Goal: Transaction & Acquisition: Purchase product/service

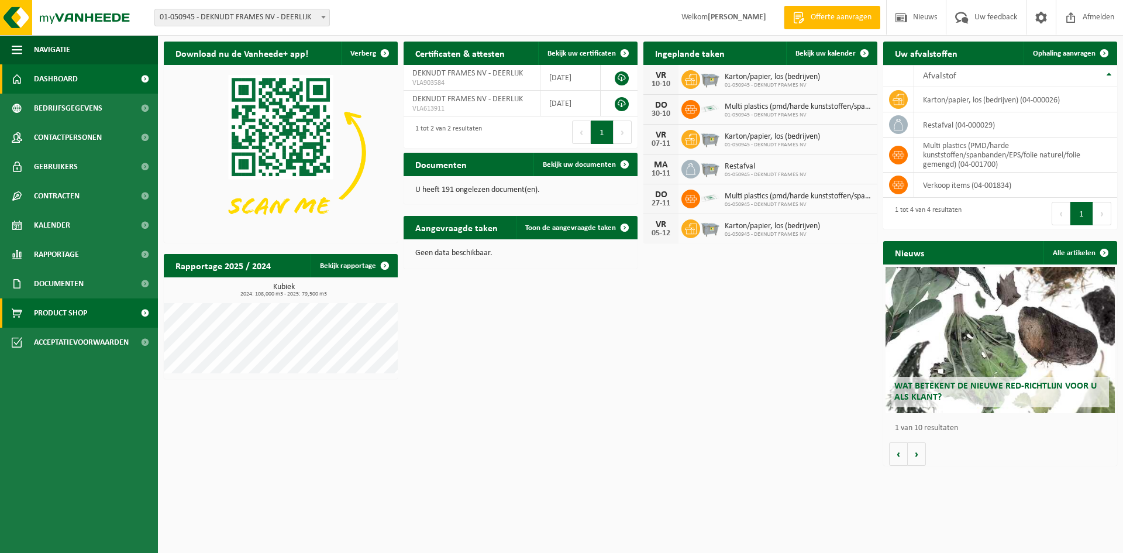
click at [67, 309] on span "Product Shop" at bounding box center [60, 312] width 53 height 29
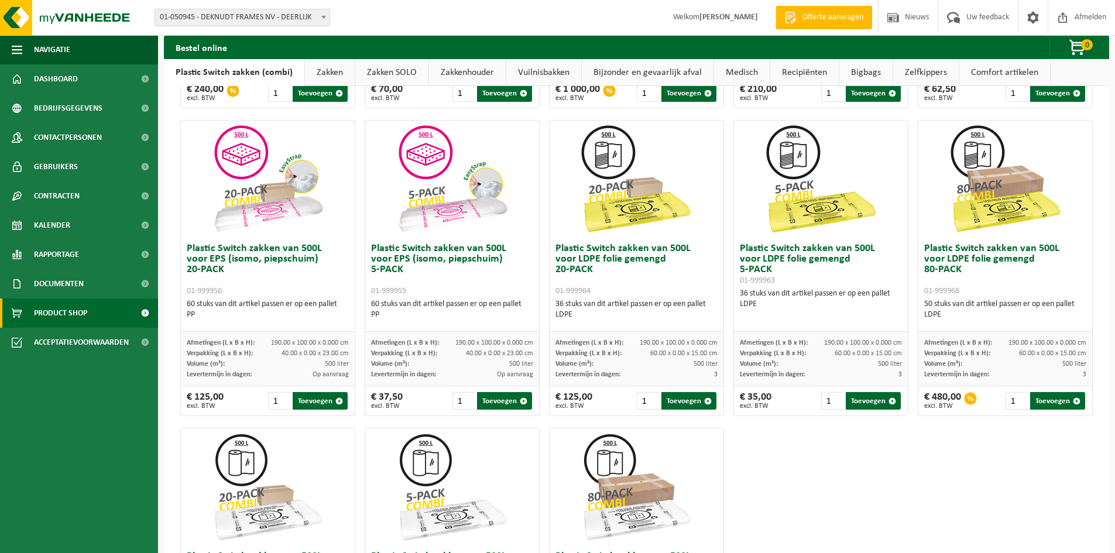
scroll to position [351, 0]
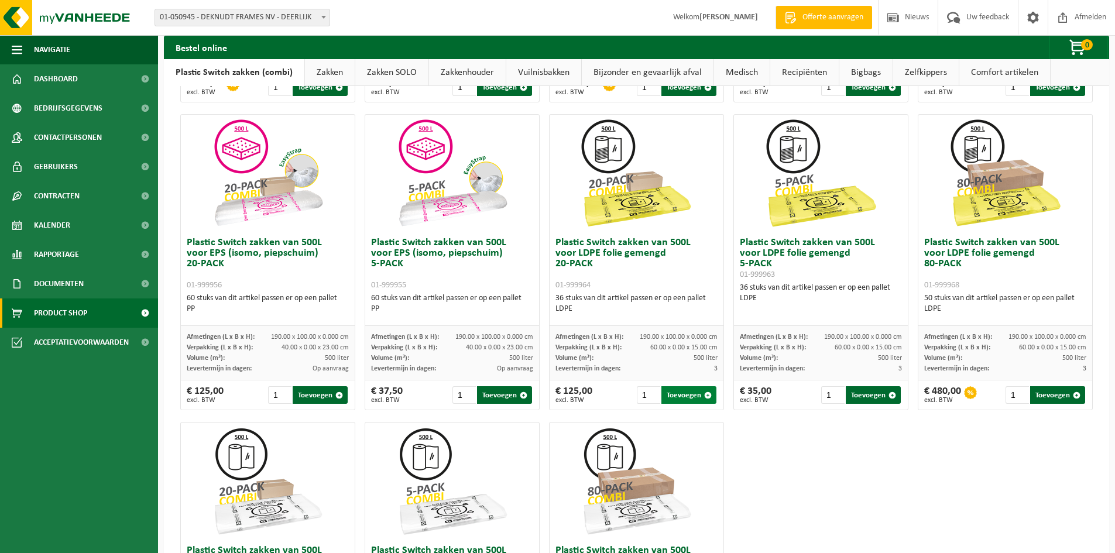
click at [683, 393] on button "Toevoegen" at bounding box center [688, 395] width 55 height 18
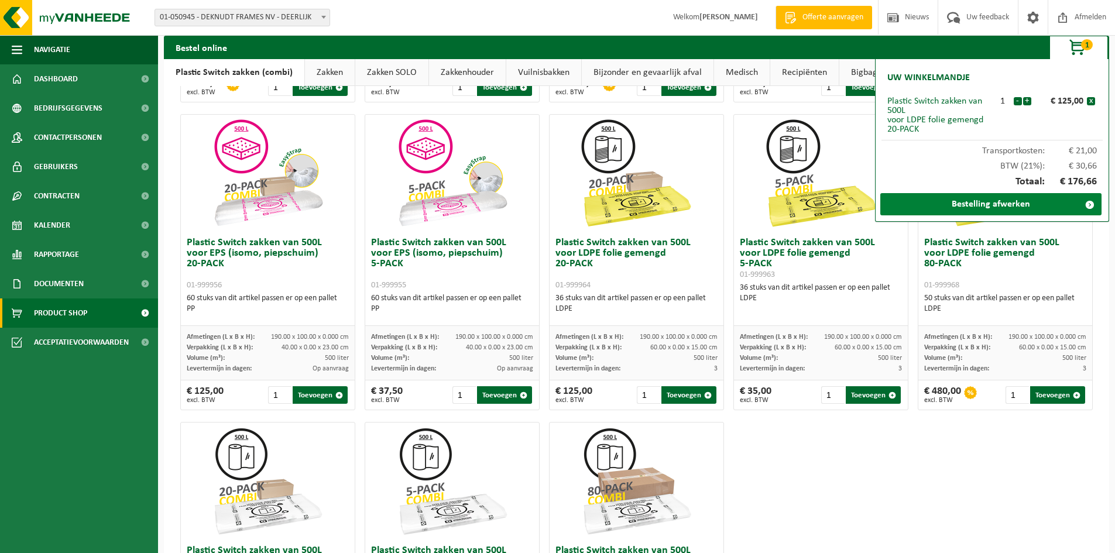
click at [954, 207] on link "Bestelling afwerken" at bounding box center [990, 204] width 221 height 22
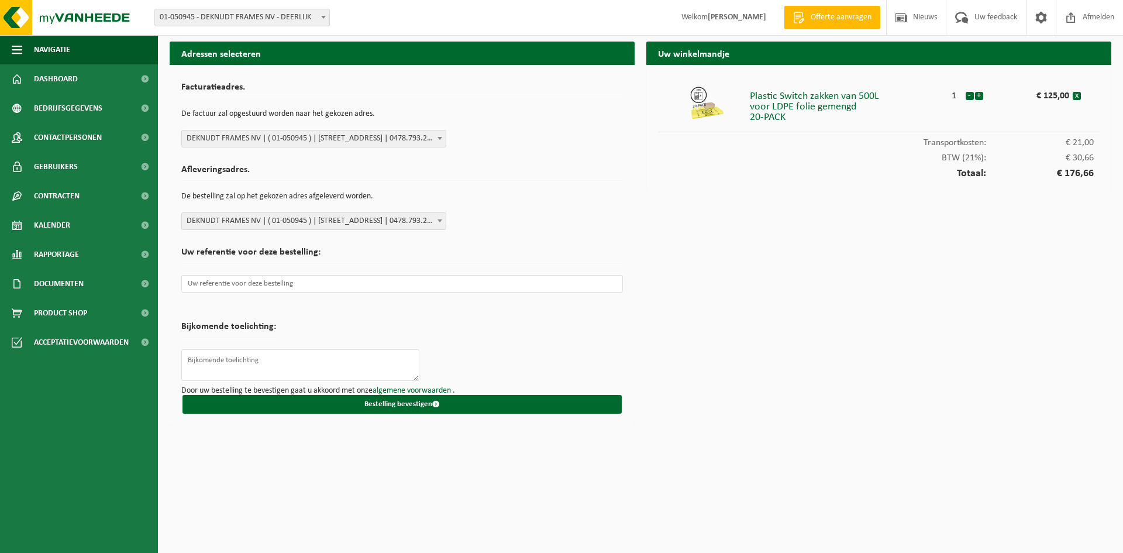
click at [1037, 159] on span "€ 30,66" at bounding box center [1040, 157] width 108 height 9
click at [983, 93] on div "- +" at bounding box center [986, 92] width 43 height 15
click at [983, 93] on button "+" at bounding box center [979, 96] width 8 height 8
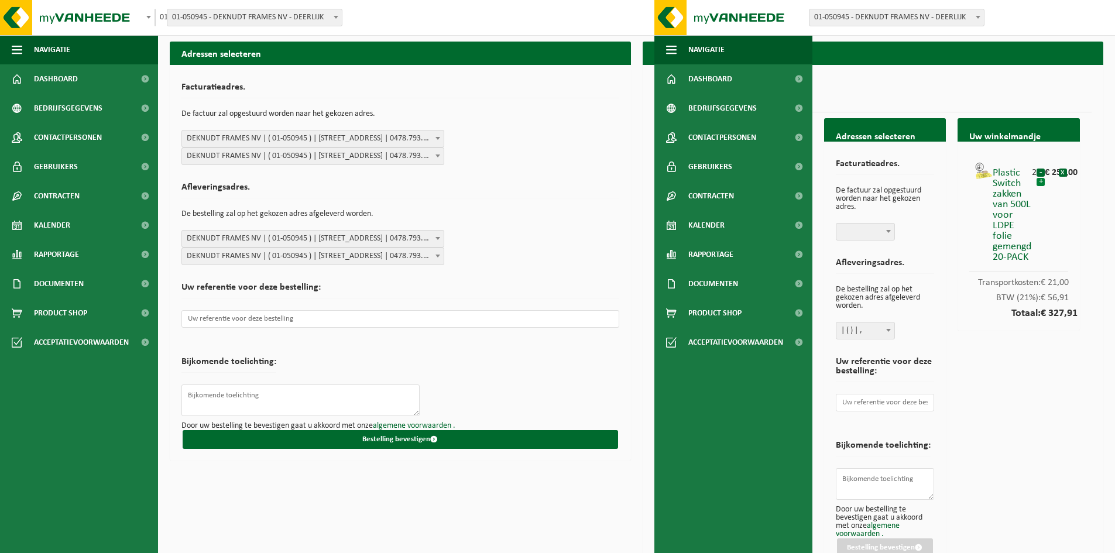
click at [1040, 183] on button "+" at bounding box center [1040, 182] width 8 height 8
click at [1040, 171] on button "-" at bounding box center [1040, 172] width 8 height 8
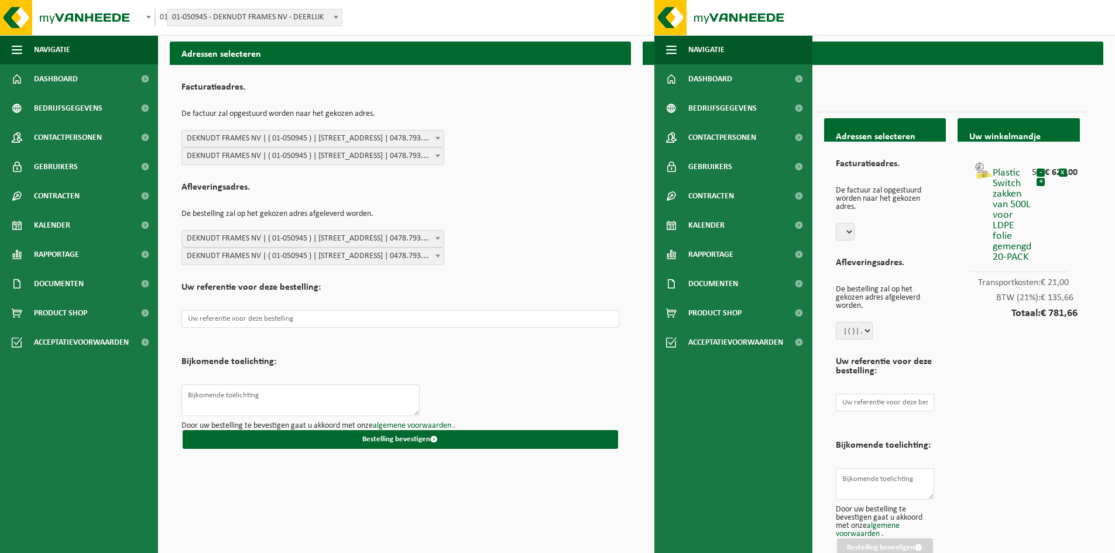
click at [1040, 171] on button "-" at bounding box center [1040, 172] width 8 height 8
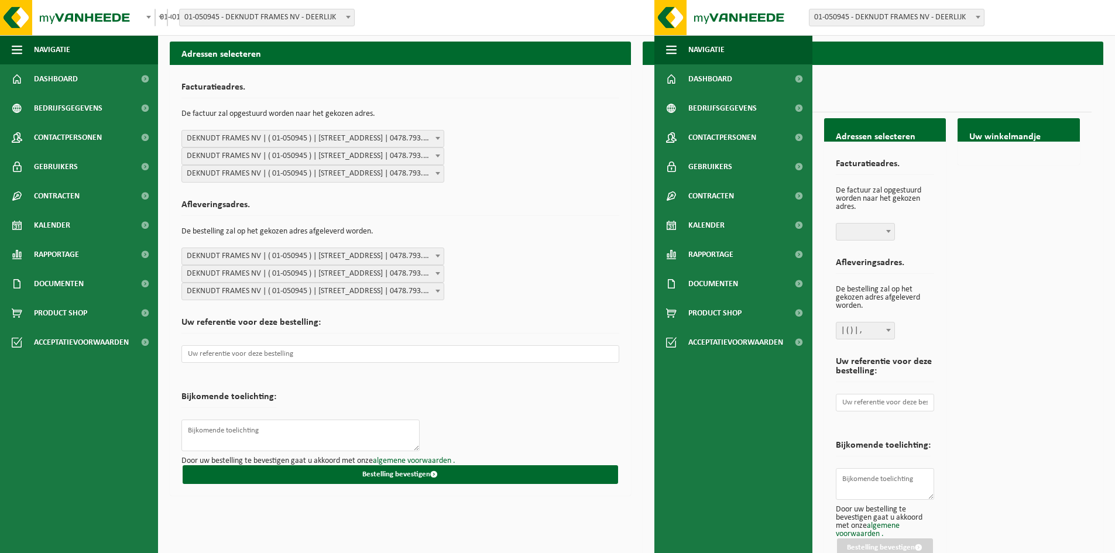
click at [1040, 171] on div "Uw winkelmandje" at bounding box center [1018, 346] width 134 height 456
click at [63, 312] on span "Product Shop" at bounding box center [60, 312] width 53 height 29
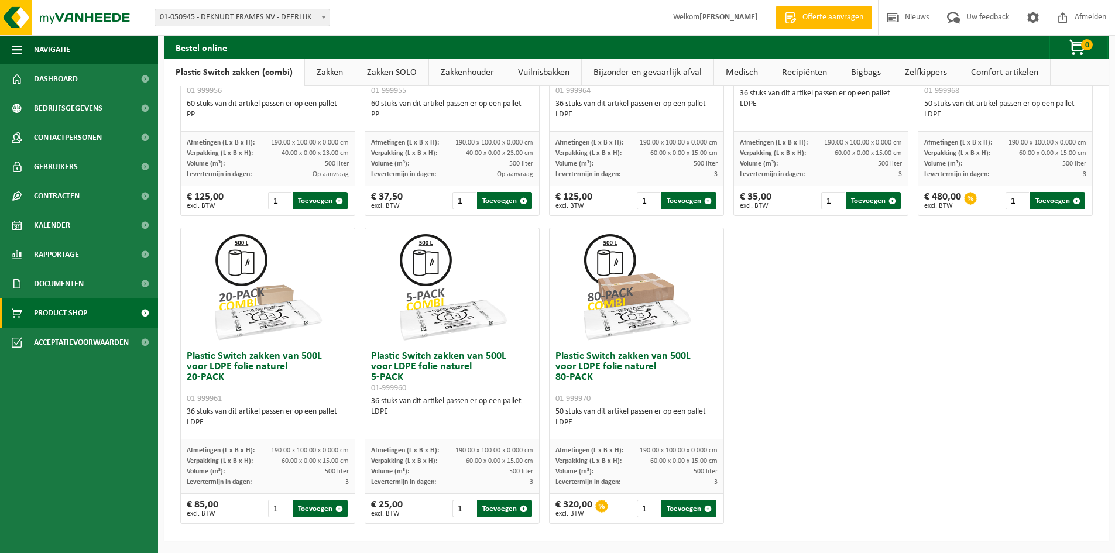
scroll to position [370, 0]
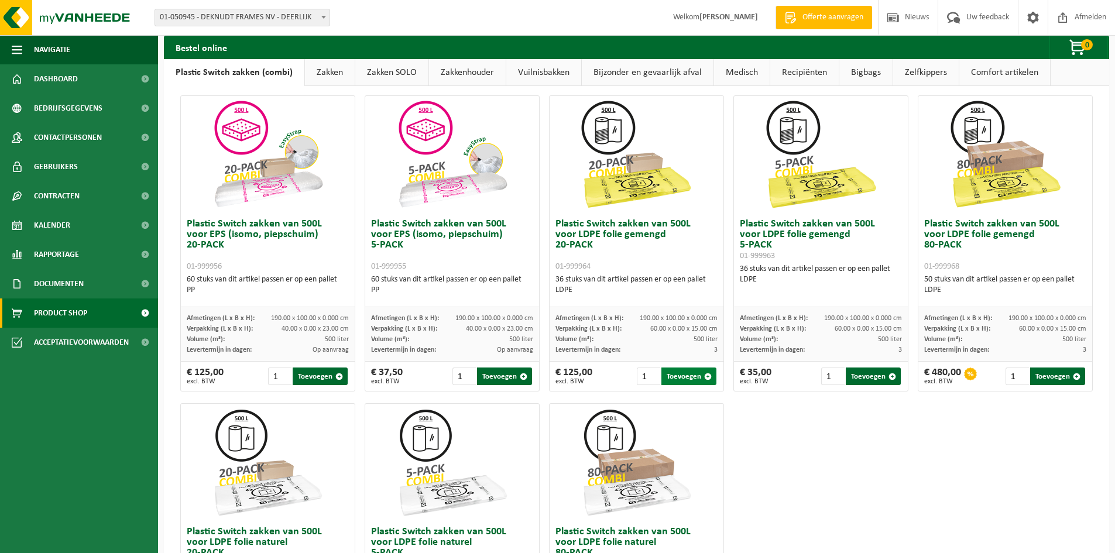
click at [672, 376] on button "Toevoegen" at bounding box center [688, 376] width 55 height 18
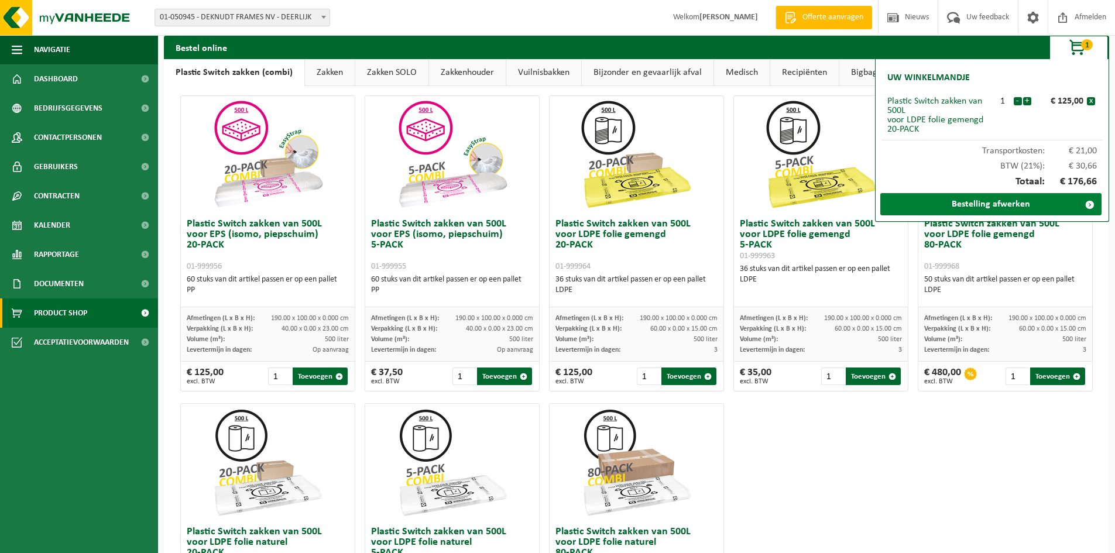
click at [943, 209] on link "Bestelling afwerken" at bounding box center [990, 204] width 221 height 22
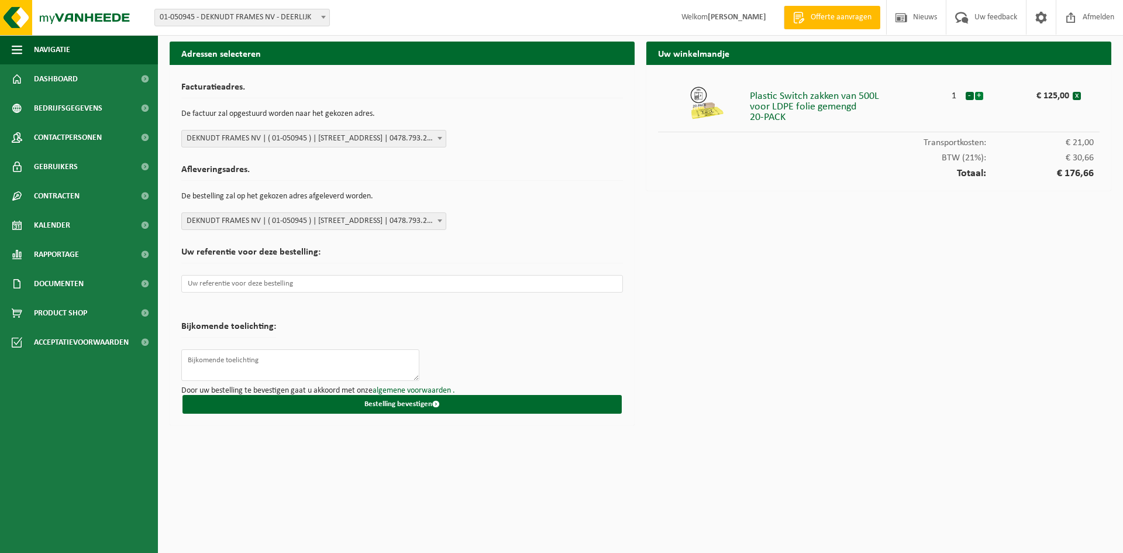
click at [981, 95] on button "+" at bounding box center [979, 96] width 8 height 8
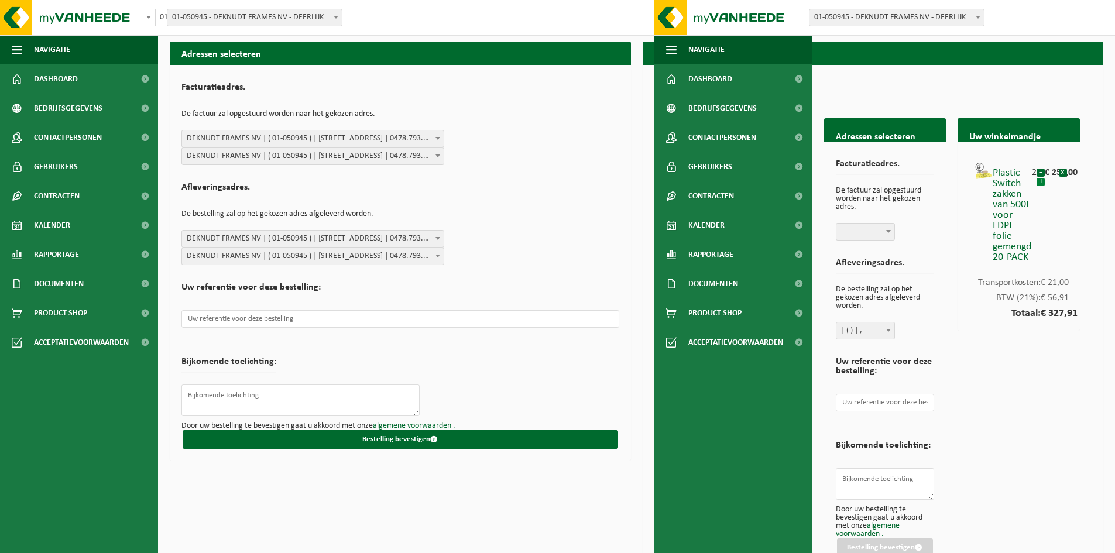
click at [1043, 181] on button "+" at bounding box center [1040, 182] width 8 height 8
click at [1041, 184] on button "+" at bounding box center [1040, 182] width 8 height 8
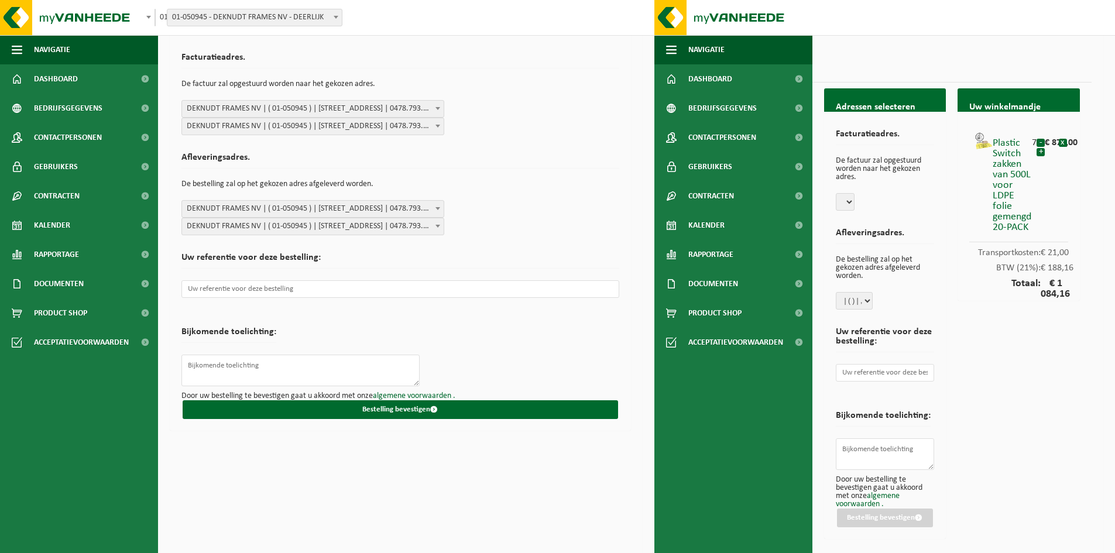
scroll to position [43, 0]
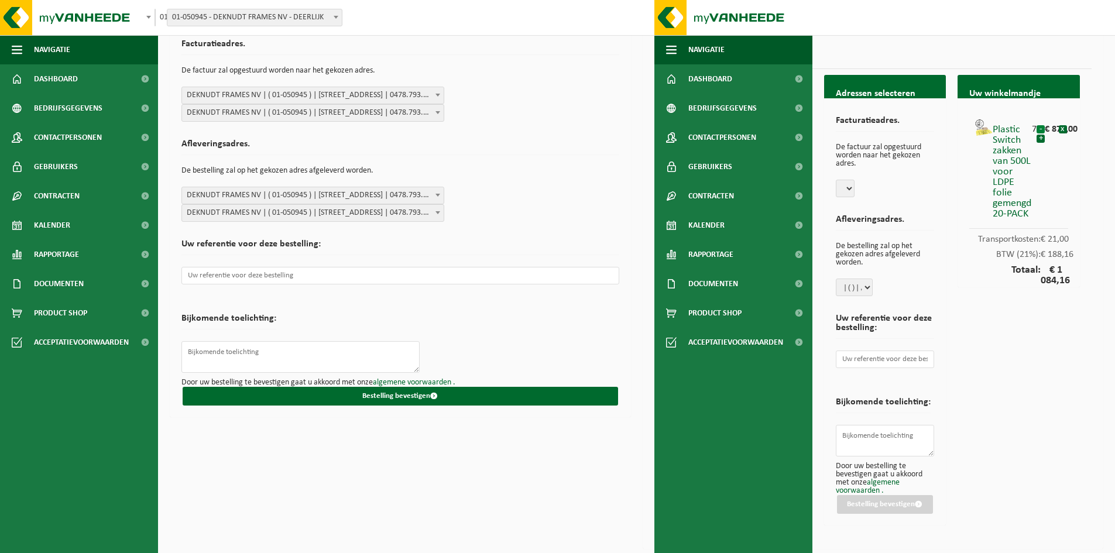
click at [1040, 129] on button "-" at bounding box center [1040, 129] width 8 height 8
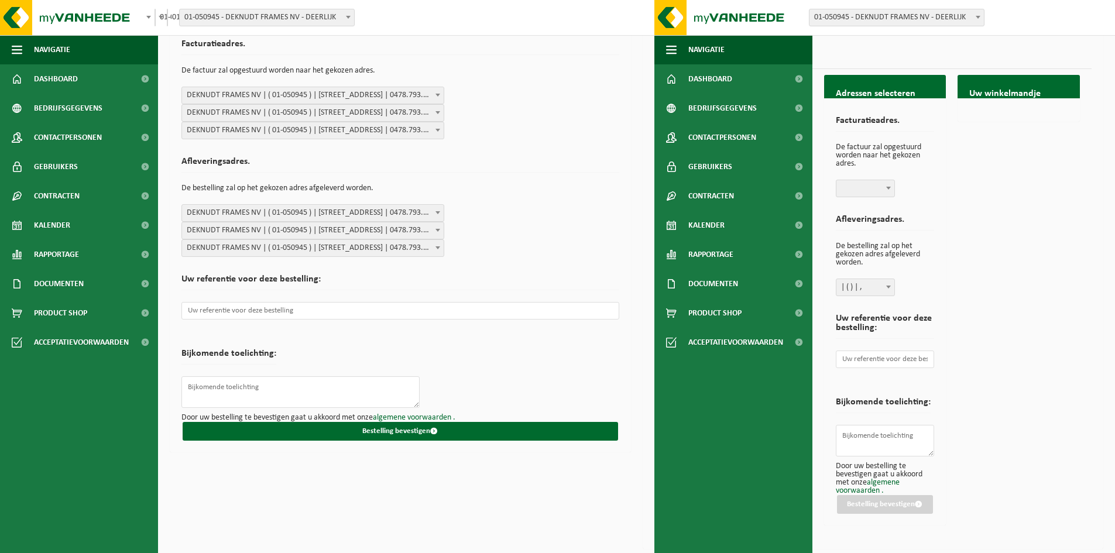
click at [1040, 129] on div "Uw winkelmandje" at bounding box center [1018, 303] width 134 height 456
click at [44, 301] on span "Product Shop" at bounding box center [60, 312] width 53 height 29
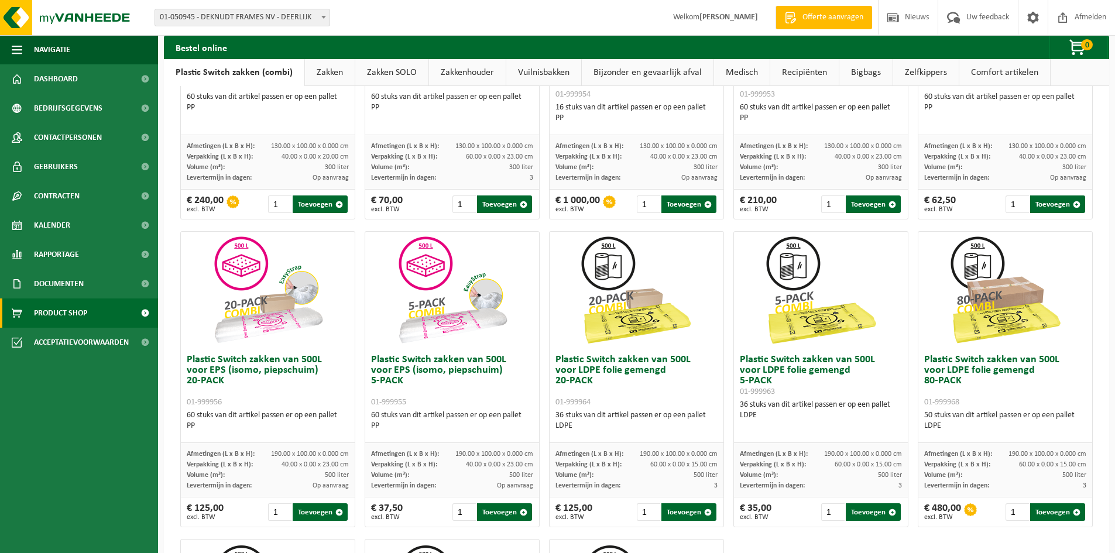
scroll to position [351, 0]
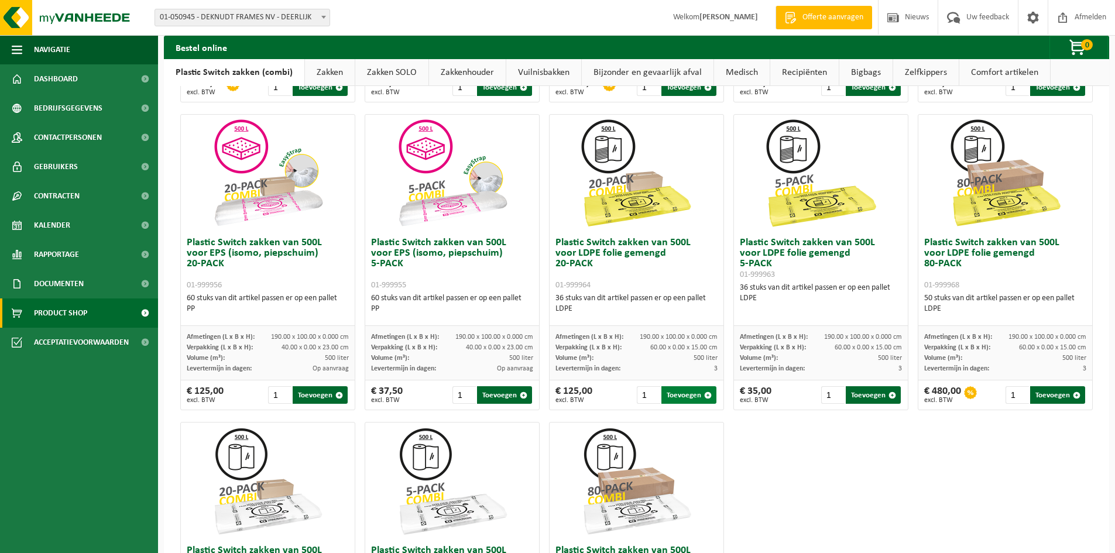
click at [670, 391] on button "Toevoegen" at bounding box center [688, 395] width 55 height 18
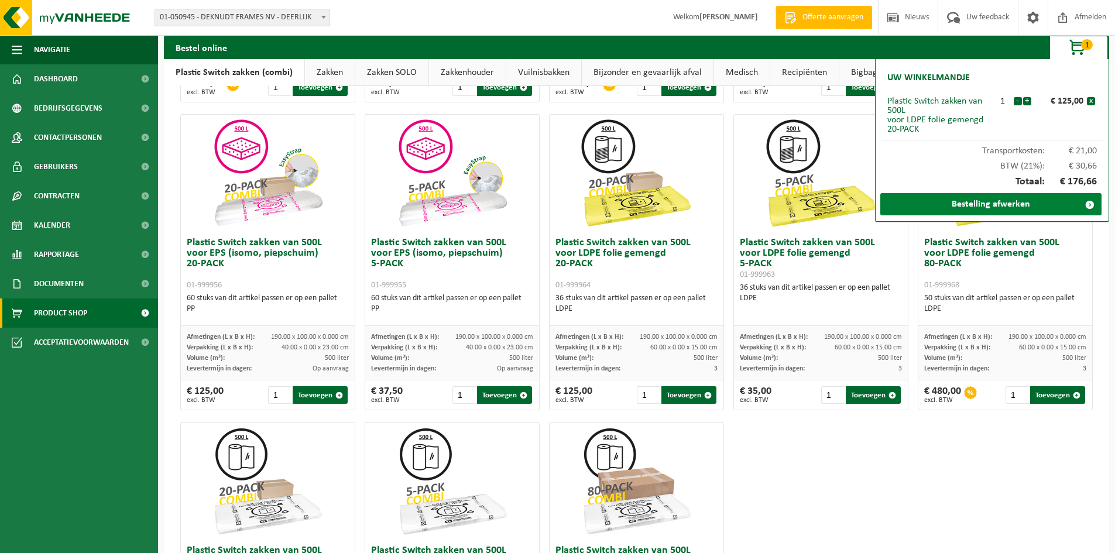
click at [1034, 209] on link "Bestelling afwerken" at bounding box center [990, 204] width 221 height 22
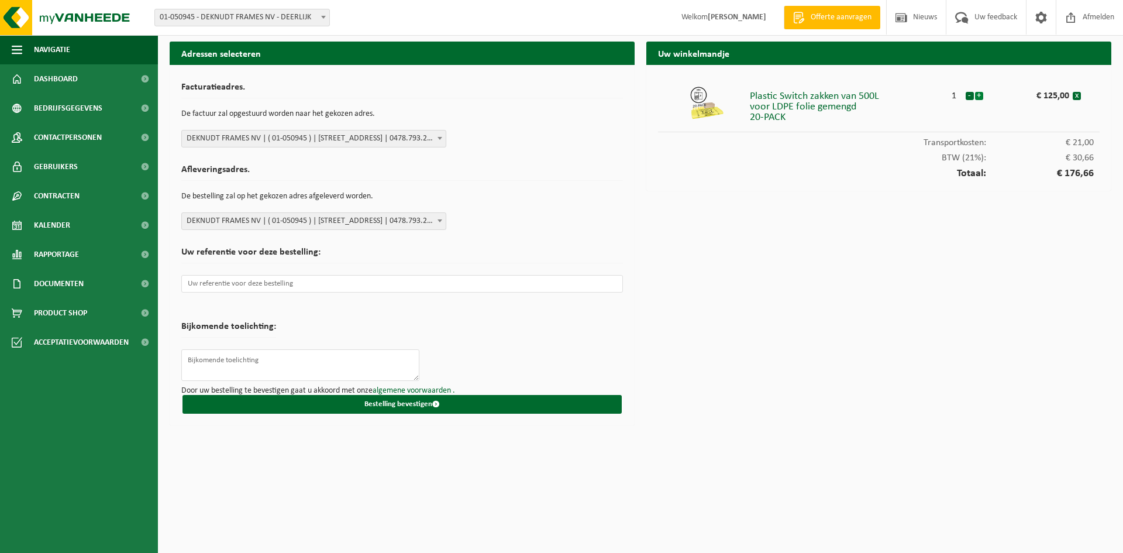
click at [978, 92] on button "+" at bounding box center [979, 96] width 8 height 8
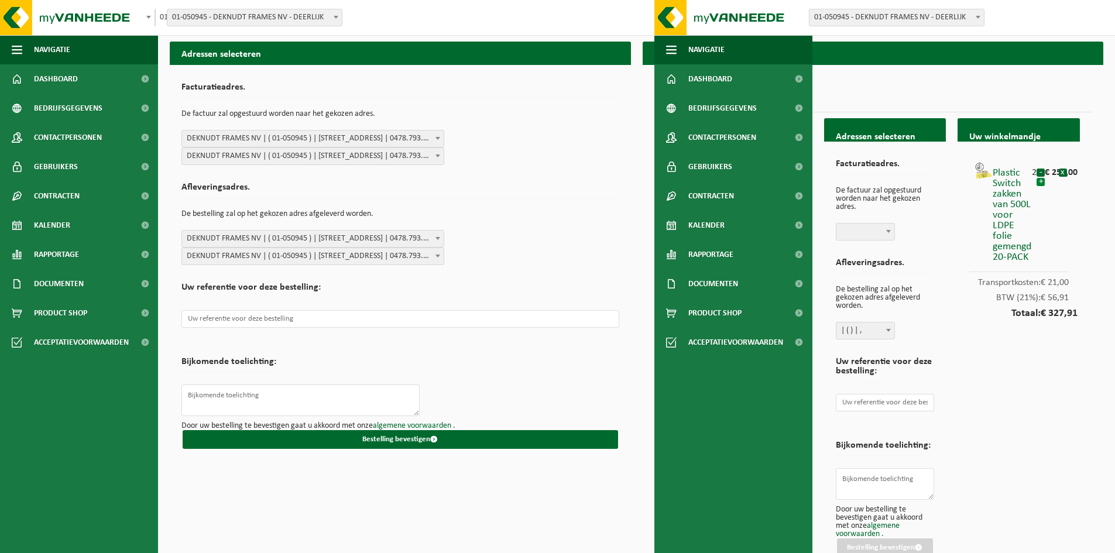
click at [1040, 185] on button "+" at bounding box center [1040, 182] width 8 height 8
click at [1041, 173] on button "-" at bounding box center [1040, 172] width 8 height 8
click at [1037, 184] on button "+" at bounding box center [1040, 182] width 8 height 8
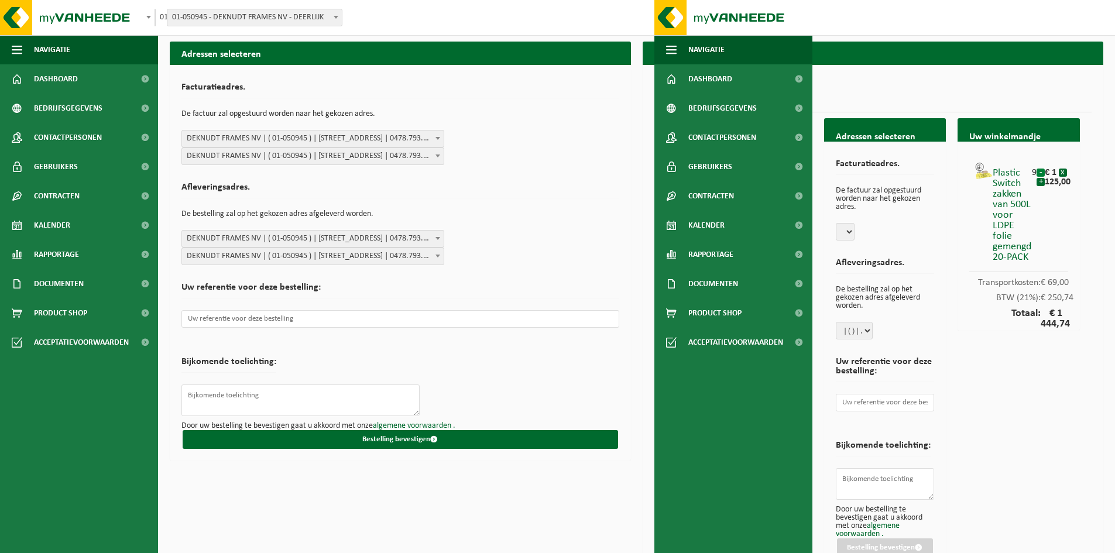
click at [1042, 170] on button "-" at bounding box center [1040, 172] width 8 height 8
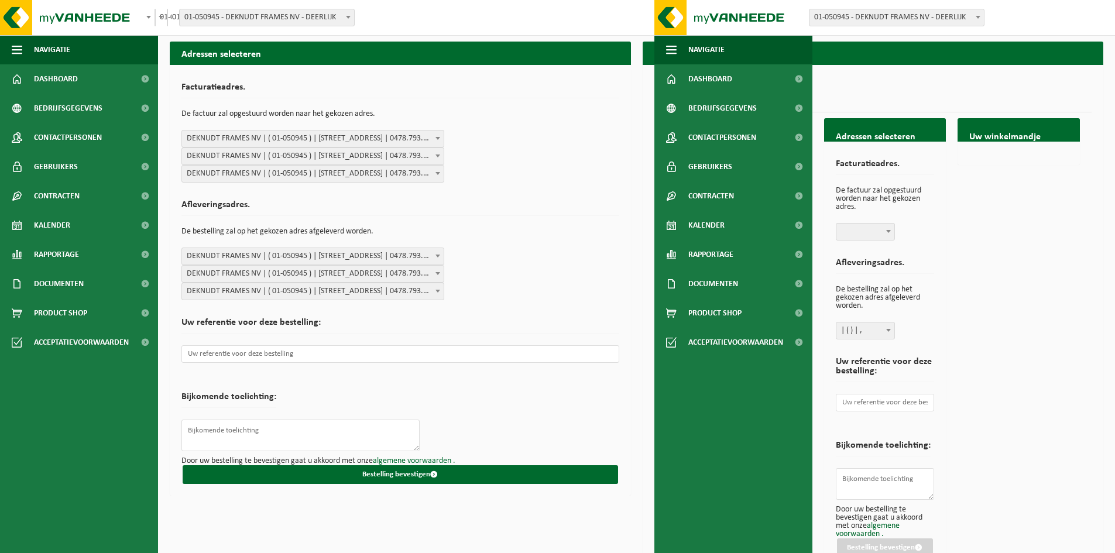
click at [1042, 170] on div "Uw winkelmandje" at bounding box center [1018, 346] width 134 height 456
click at [96, 28] on img at bounding box center [70, 17] width 140 height 35
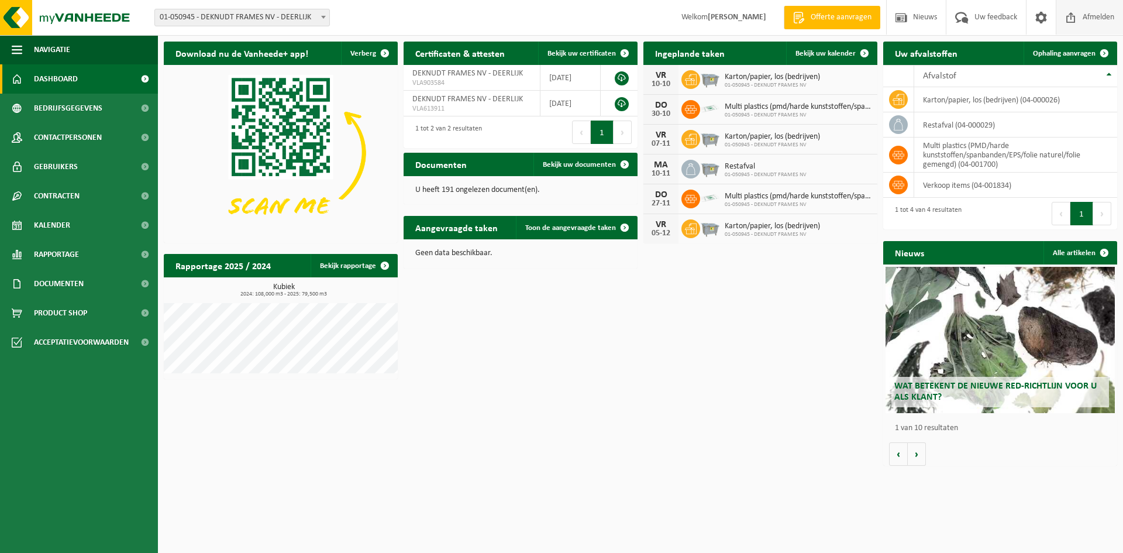
click at [1095, 25] on span "Afmelden" at bounding box center [1098, 17] width 37 height 35
